Goal: Information Seeking & Learning: Check status

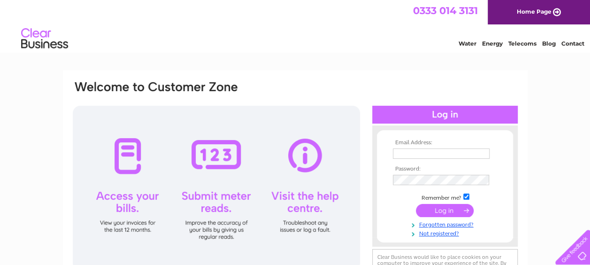
type input "apinvoices@bauerservices.co.uk"
click at [447, 213] on input "submit" at bounding box center [445, 210] width 58 height 13
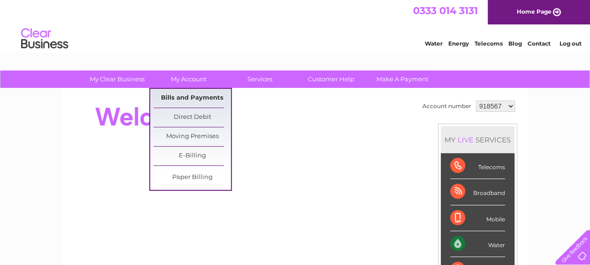
click at [188, 97] on link "Bills and Payments" at bounding box center [191, 98] width 77 height 19
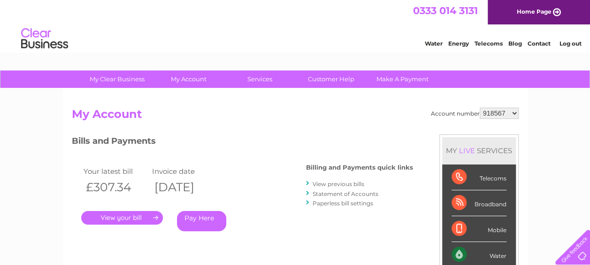
click at [336, 193] on link "Statement of Accounts" at bounding box center [345, 193] width 66 height 7
click at [350, 184] on link "View previous bills" at bounding box center [338, 183] width 52 height 7
click at [330, 191] on link "Statement of Accounts" at bounding box center [345, 193] width 66 height 7
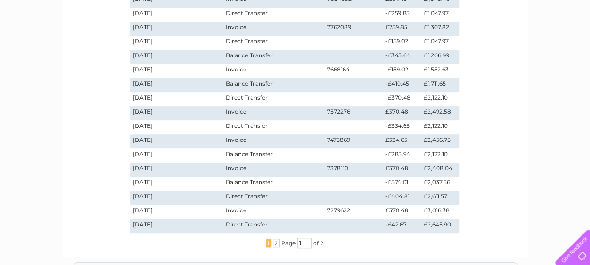
scroll to position [281, 0]
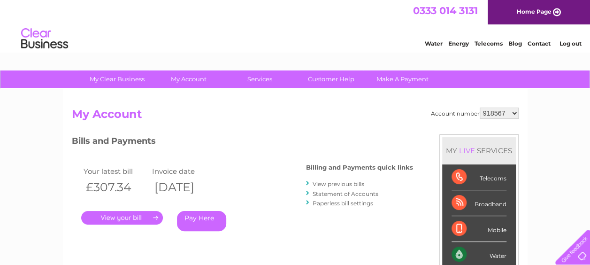
click at [501, 112] on select "918567 918568 918570 918571 1128627" at bounding box center [498, 112] width 39 height 11
select select "918568"
click at [480, 107] on select "918567 918568 918570 918571 1128627" at bounding box center [498, 112] width 39 height 11
click at [339, 182] on link "View previous bills" at bounding box center [338, 183] width 52 height 7
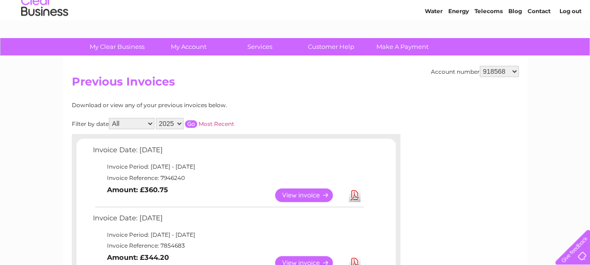
scroll to position [47, 0]
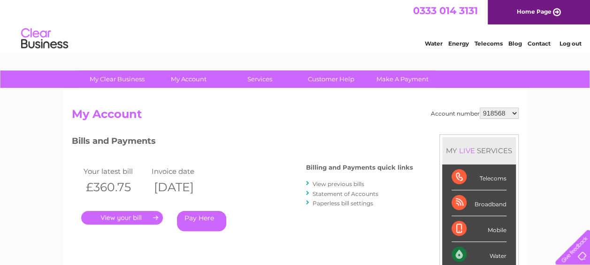
click at [336, 195] on link "Statement of Accounts" at bounding box center [345, 193] width 66 height 7
click at [505, 109] on select "918567 918568 918570 918571 1128627" at bounding box center [498, 112] width 39 height 11
select select "918570"
click at [480, 107] on select "918567 918568 918570 918571 1128627" at bounding box center [498, 112] width 39 height 11
click at [352, 195] on link "Statement of Accounts" at bounding box center [345, 193] width 66 height 7
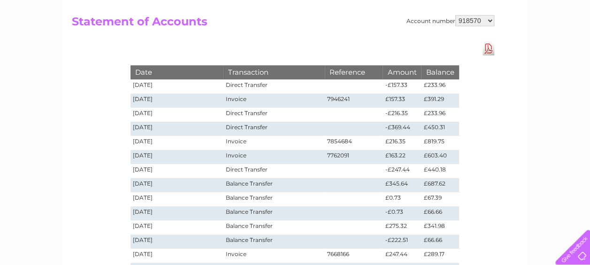
scroll to position [94, 0]
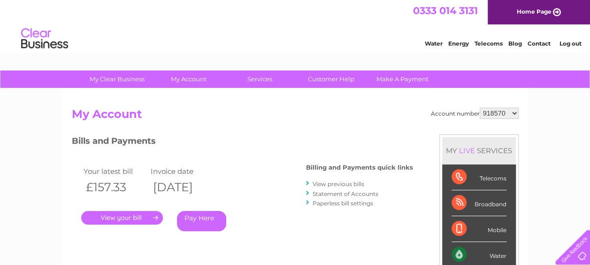
click at [504, 111] on select "918567 918568 918570 918571 1128627" at bounding box center [498, 112] width 39 height 11
select select "918571"
click at [480, 107] on select "918567 918568 918570 918571 1128627" at bounding box center [498, 112] width 39 height 11
click at [347, 191] on link "Statement of Accounts" at bounding box center [345, 193] width 66 height 7
click at [504, 113] on select "918567 918568 918570 918571 1128627" at bounding box center [498, 112] width 39 height 11
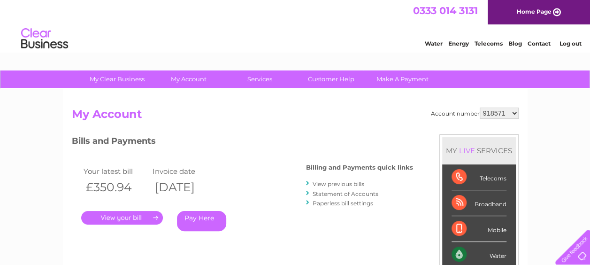
select select "1128627"
click at [480, 107] on select "918567 918568 918570 918571 1128627" at bounding box center [498, 112] width 39 height 11
click at [350, 193] on link "Statement of Accounts" at bounding box center [345, 193] width 66 height 7
